Goal: Task Accomplishment & Management: Manage account settings

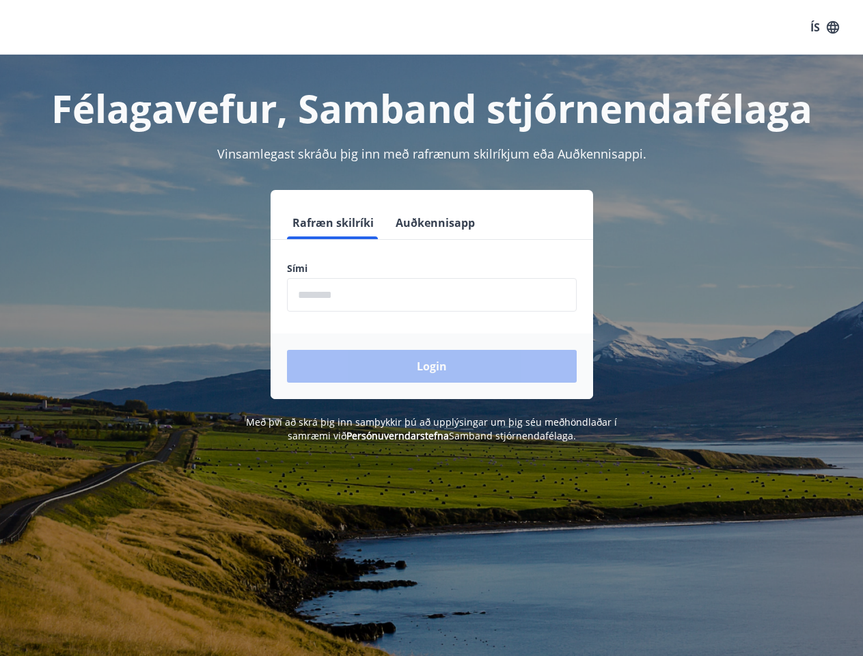
click at [431, 328] on form "Rafræn skilríki Auðkennisapp Sími ​ Login" at bounding box center [432, 302] width 322 height 193
click at [825, 27] on button "ÍS" at bounding box center [825, 27] width 44 height 25
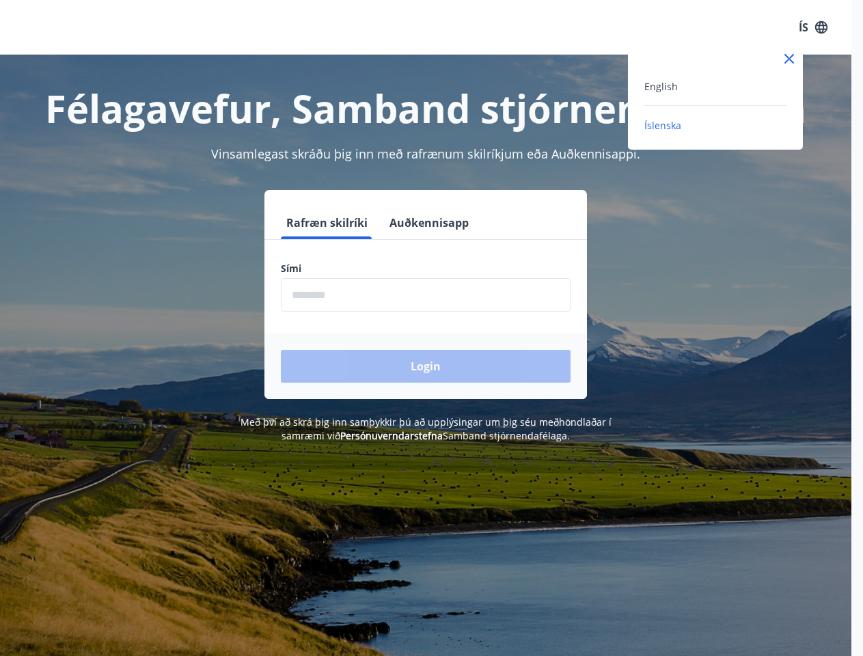
click at [332, 223] on div at bounding box center [431, 328] width 863 height 656
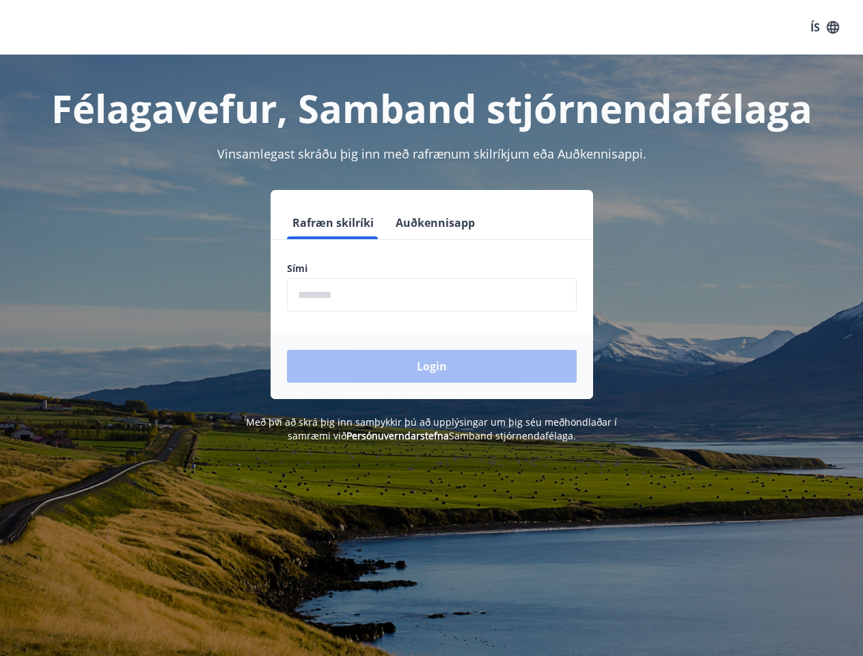
click at [433, 223] on button "Auðkennisapp" at bounding box center [435, 222] width 90 height 33
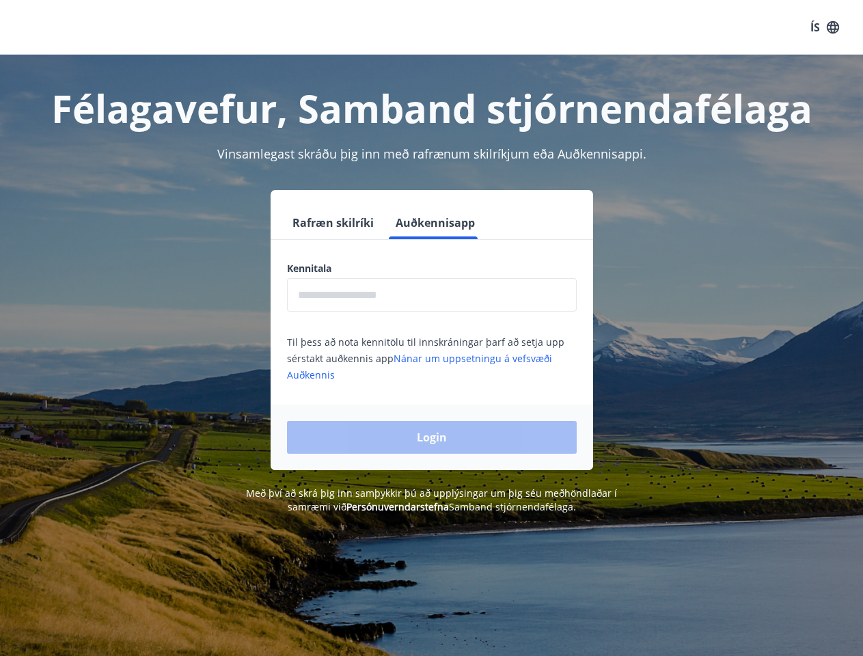
click at [432, 294] on input "text" at bounding box center [432, 294] width 290 height 33
